Goal: Information Seeking & Learning: Learn about a topic

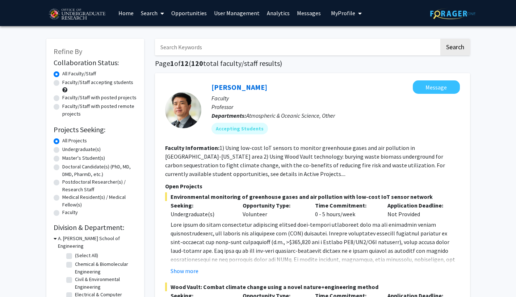
click at [243, 49] on input "Search Keywords" at bounding box center [297, 47] width 284 height 17
type input "genetics"
click at [454, 48] on button "Search" at bounding box center [455, 47] width 30 height 17
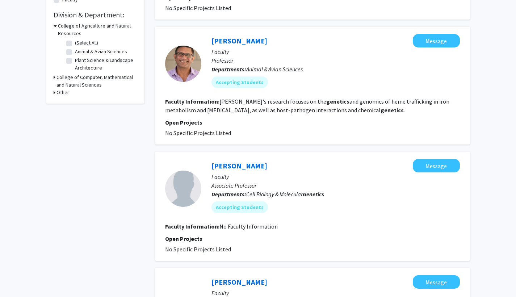
scroll to position [213, 0]
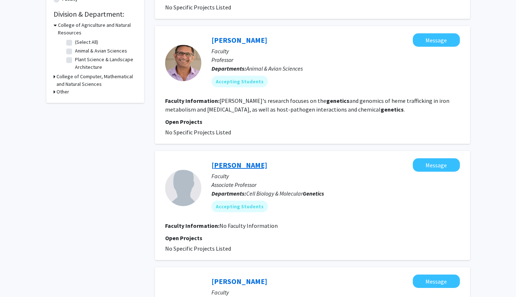
click at [225, 168] on link "[PERSON_NAME]" at bounding box center [239, 164] width 56 height 9
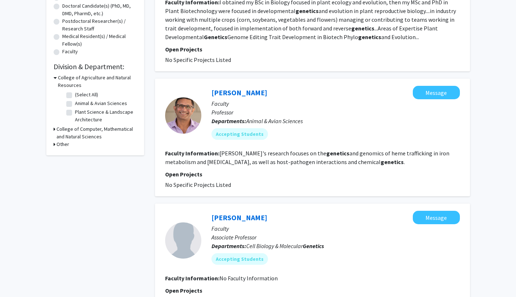
scroll to position [175, 0]
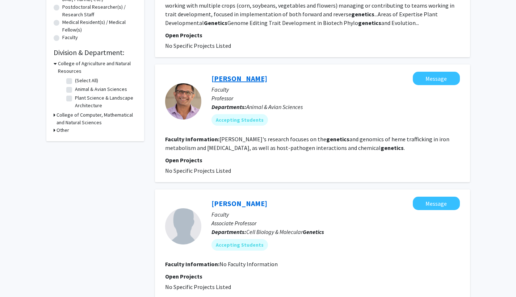
click at [231, 79] on link "[PERSON_NAME]" at bounding box center [239, 78] width 56 height 9
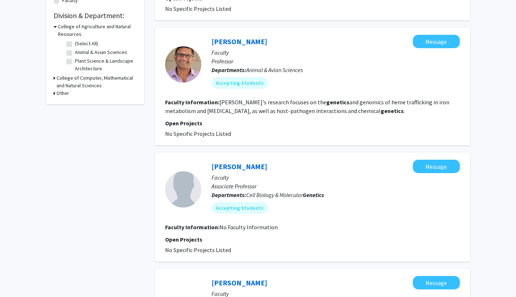
scroll to position [225, 0]
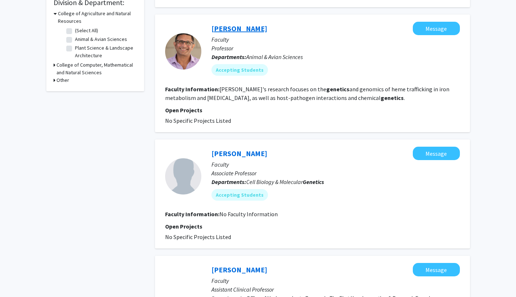
click at [246, 31] on link "[PERSON_NAME]" at bounding box center [239, 28] width 56 height 9
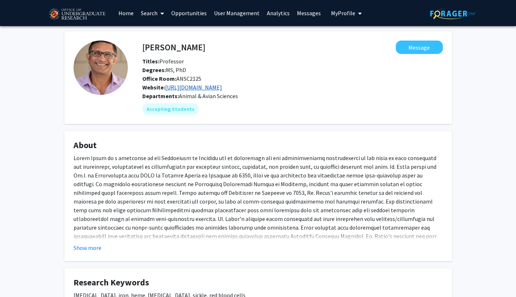
click at [217, 90] on link "[URL][DOMAIN_NAME]" at bounding box center [193, 87] width 57 height 7
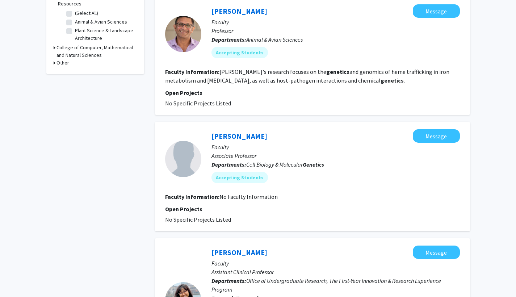
scroll to position [245, 0]
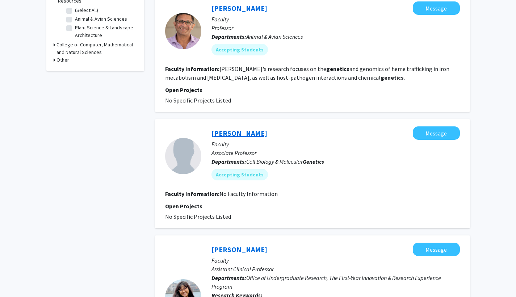
click at [235, 133] on link "[PERSON_NAME]" at bounding box center [239, 133] width 56 height 9
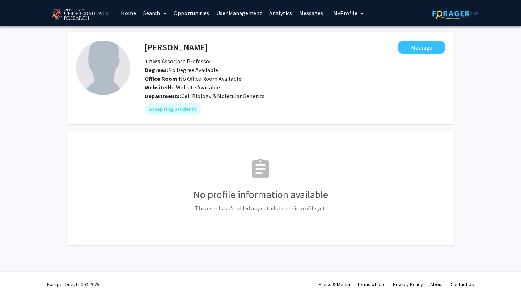
click at [511, 201] on div "[PERSON_NAME] Message Titles: Associate Professor Degrees: No Degree Available …" at bounding box center [260, 147] width 521 height 242
